Goal: Find specific page/section: Find specific page/section

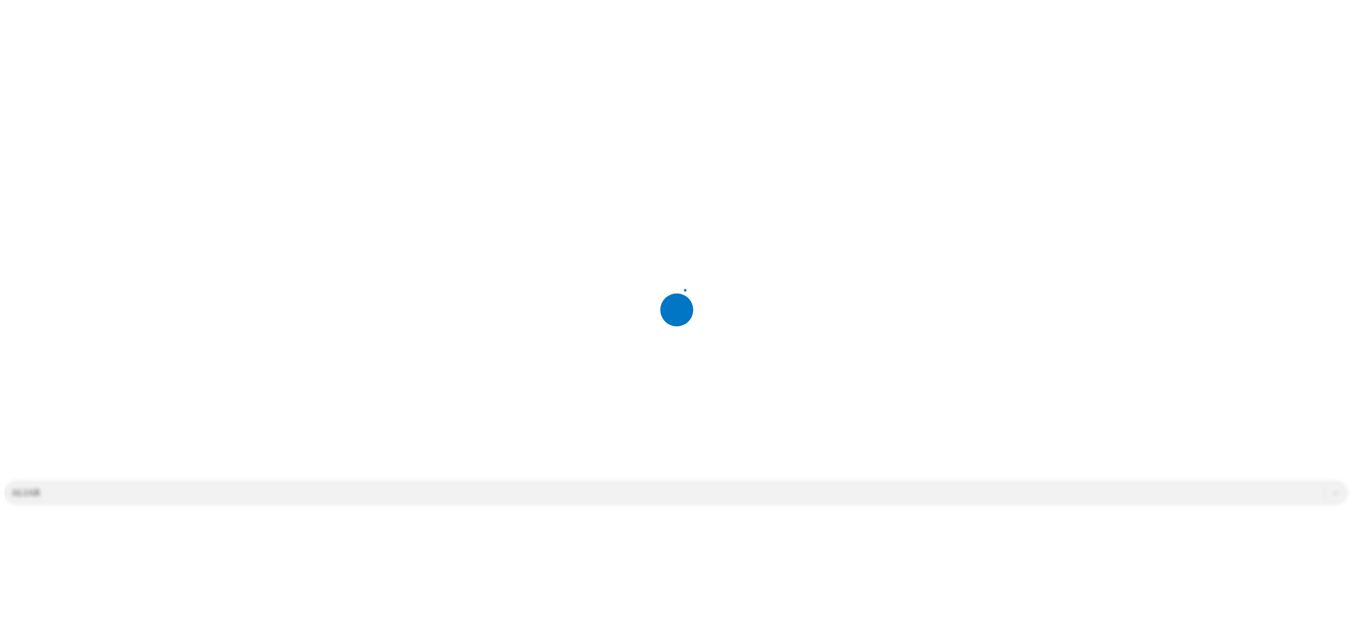
click at [189, 94] on div at bounding box center [681, 309] width 1352 height 618
type input "CASCABELES 1"
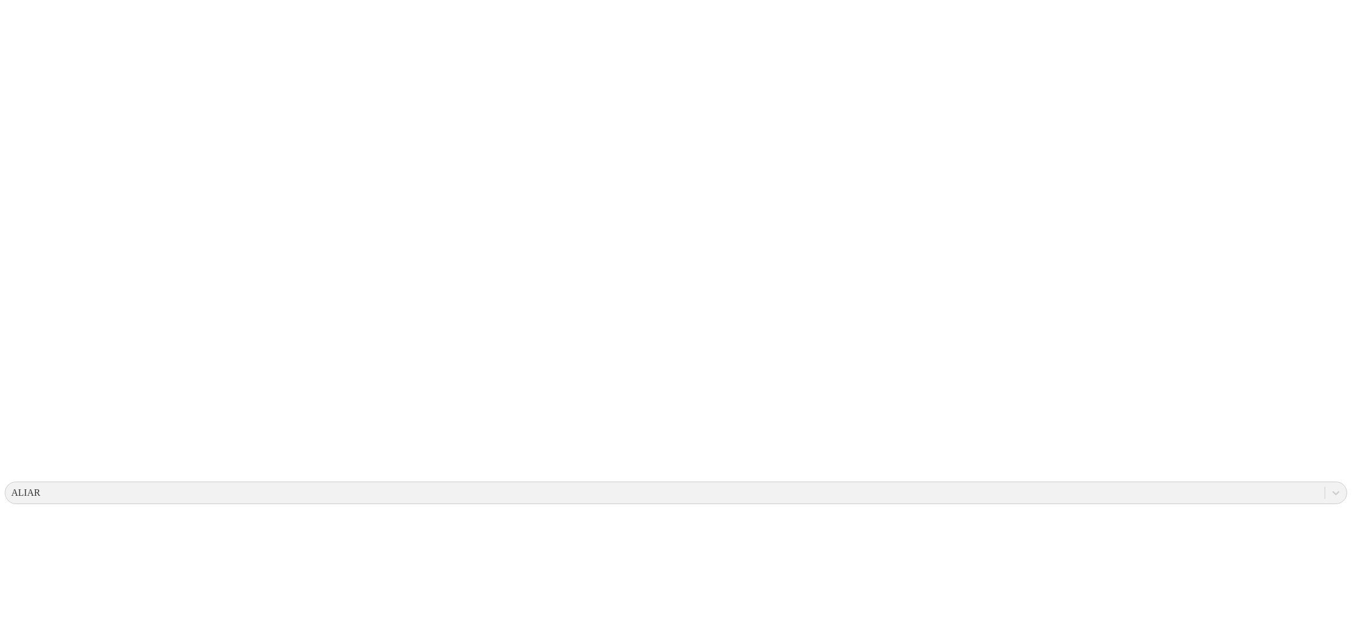
type input "CASCABELES 2"
drag, startPoint x: 199, startPoint y: 101, endPoint x: 190, endPoint y: 94, distance: 10.9
type input "CASCABELES 2"
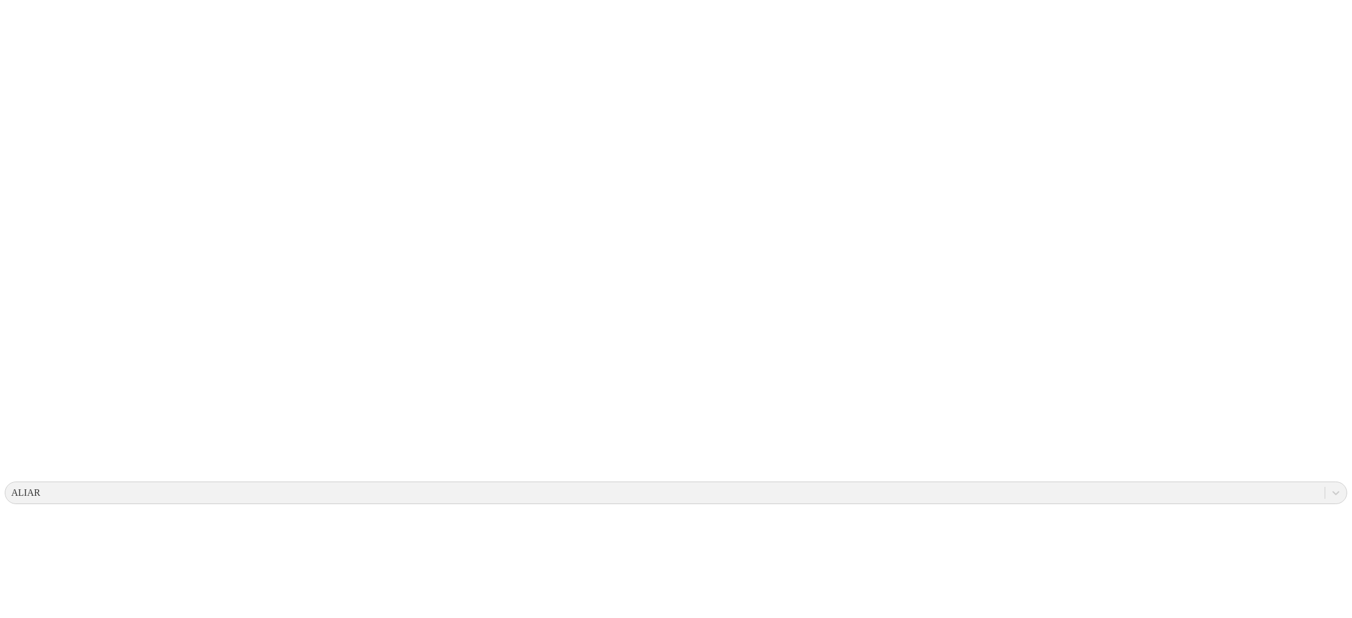
type input "CASCABELES 3"
drag, startPoint x: 276, startPoint y: 165, endPoint x: 244, endPoint y: 138, distance: 42.4
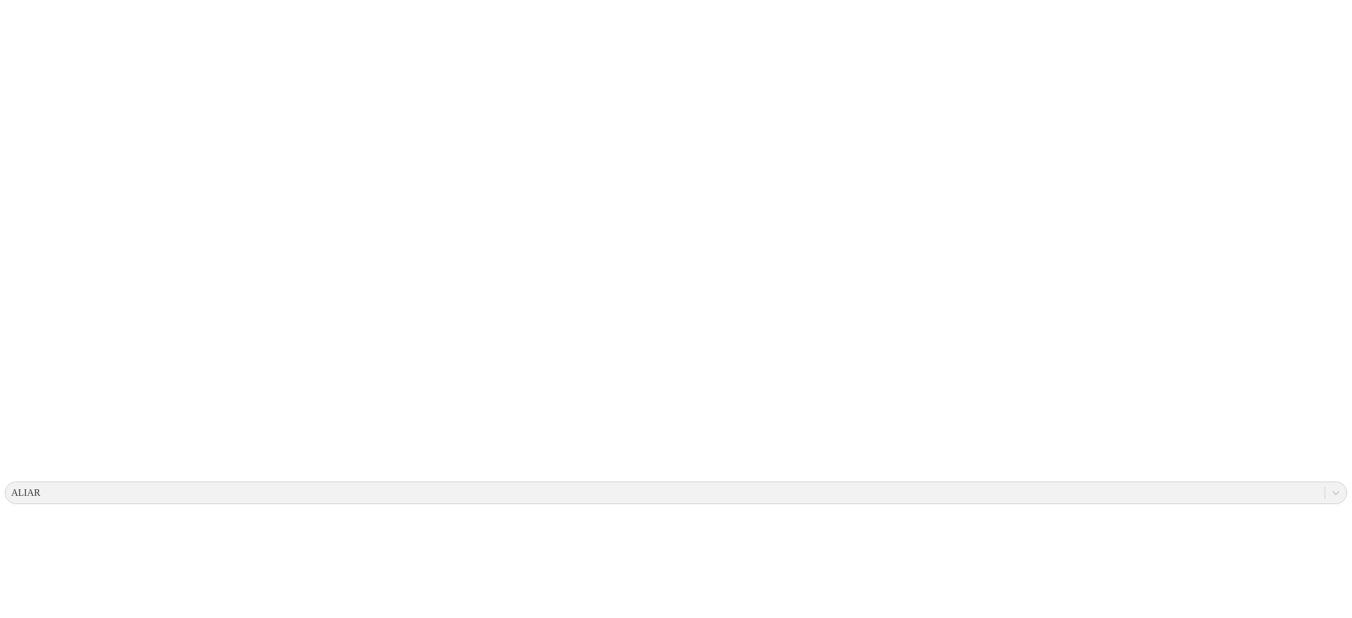
type input "C"
